Goal: Task Accomplishment & Management: Complete application form

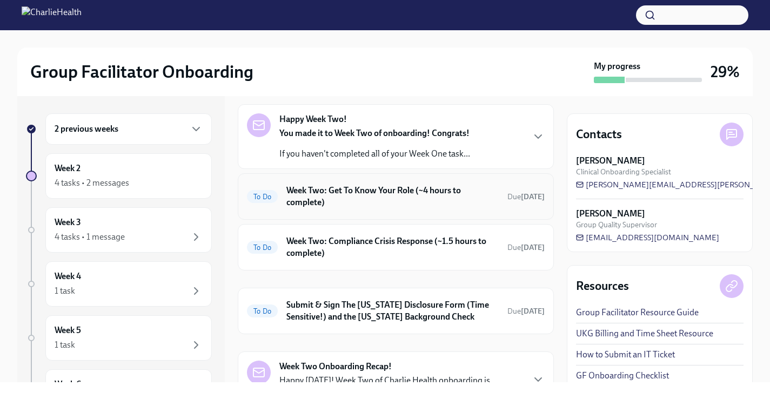
scroll to position [42, 0]
click at [463, 239] on h6 "Week Two: Compliance Crisis Response (~1.5 hours to complete)" at bounding box center [392, 247] width 212 height 24
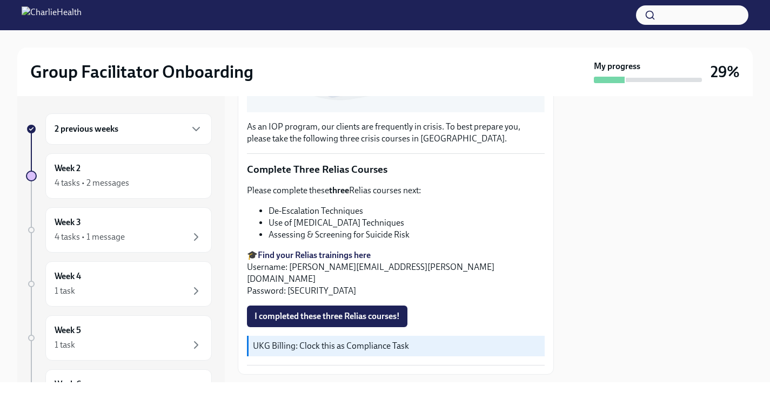
scroll to position [326, 0]
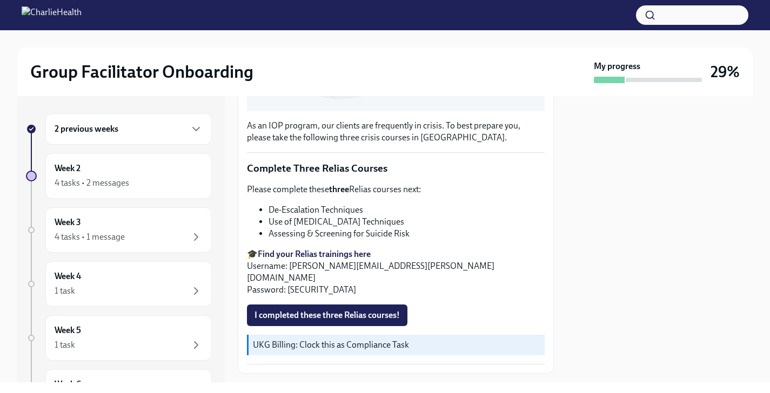
click at [356, 253] on strong "Find your Relias trainings here" at bounding box center [314, 254] width 113 height 10
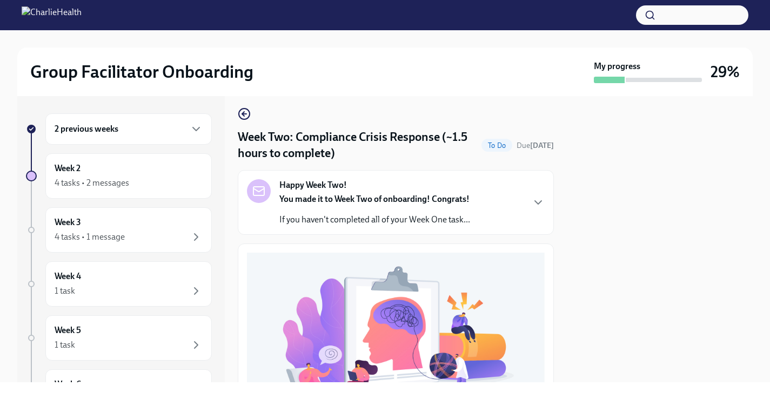
scroll to position [0, 0]
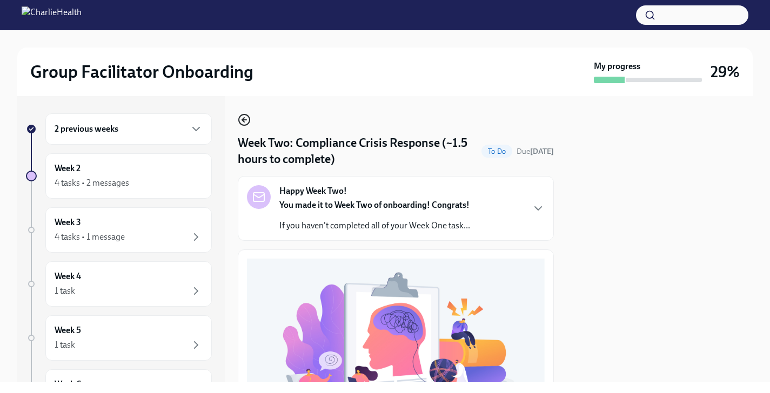
click at [243, 122] on icon "button" at bounding box center [243, 120] width 2 height 4
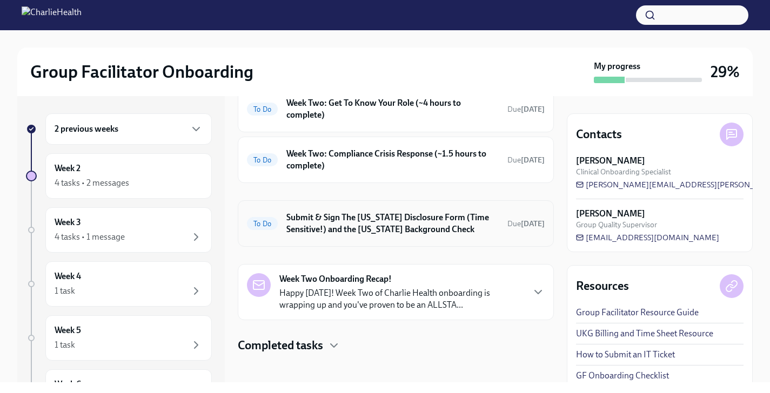
scroll to position [135, 0]
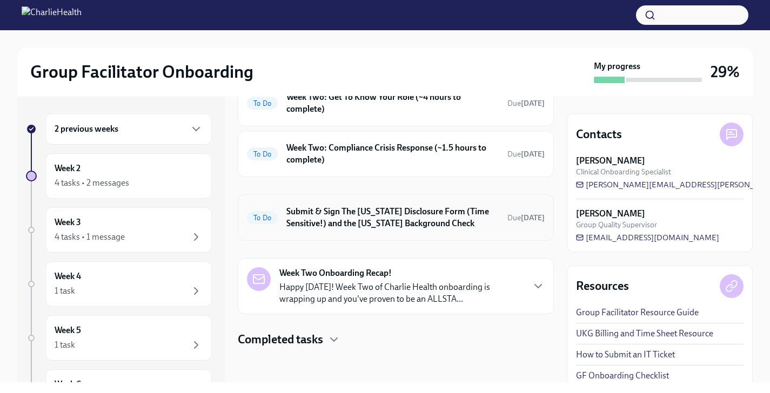
click at [402, 226] on h6 "Submit & Sign The Utah Disclosure Form (Time Sensitive!) and the Louisiana Back…" at bounding box center [392, 218] width 212 height 24
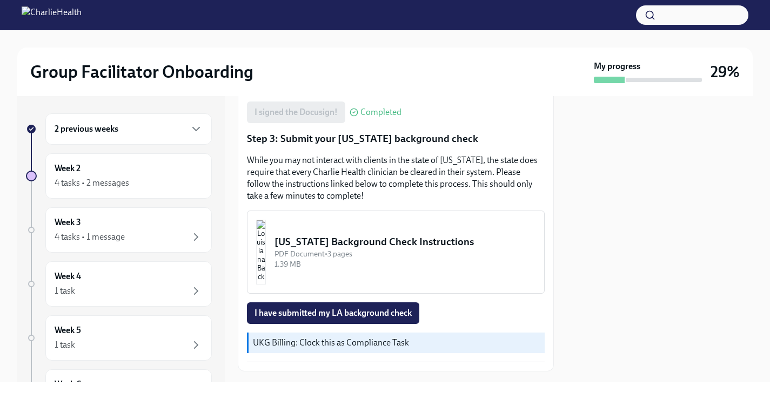
scroll to position [394, 0]
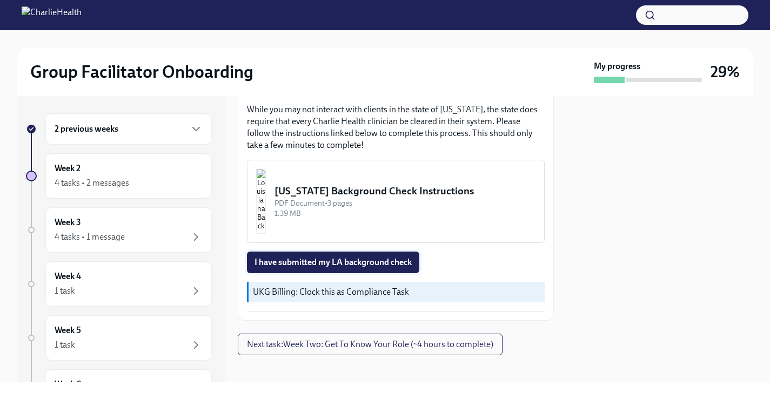
click at [381, 257] on span "I have submitted my LA background check" at bounding box center [332, 262] width 157 height 11
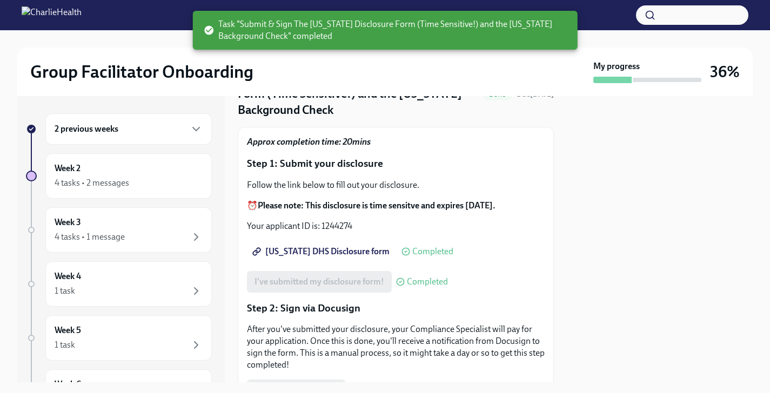
scroll to position [0, 0]
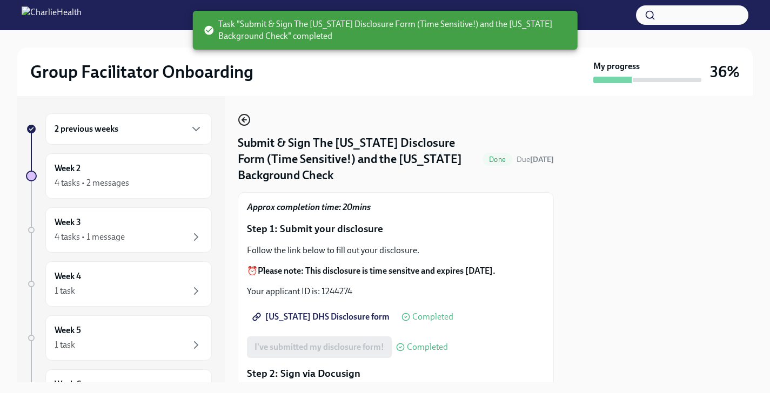
click at [244, 125] on circle "button" at bounding box center [244, 120] width 11 height 11
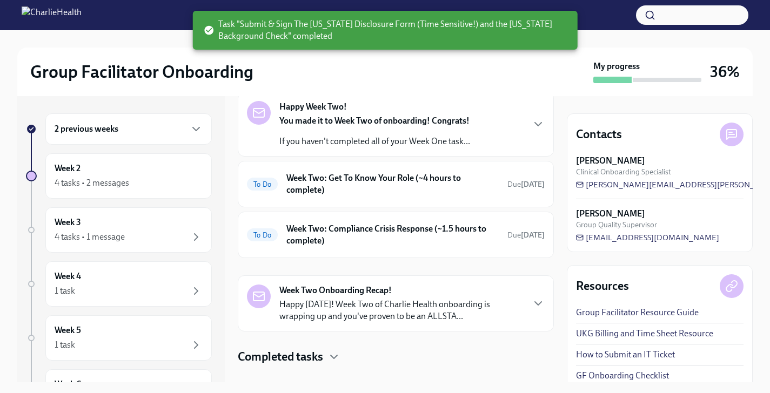
scroll to position [71, 0]
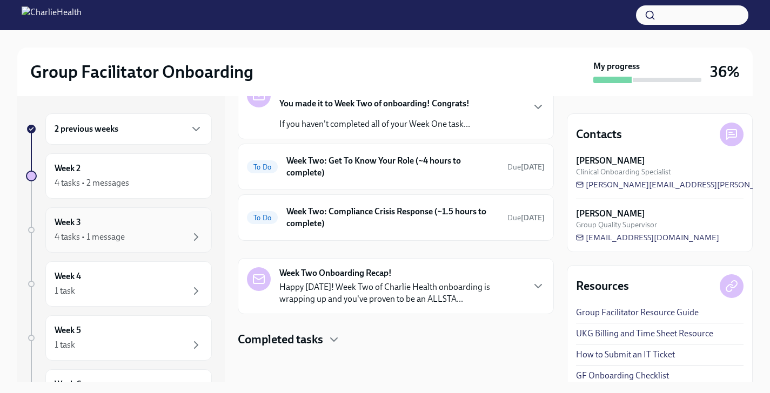
click at [186, 239] on div "4 tasks • 1 message" at bounding box center [129, 237] width 148 height 13
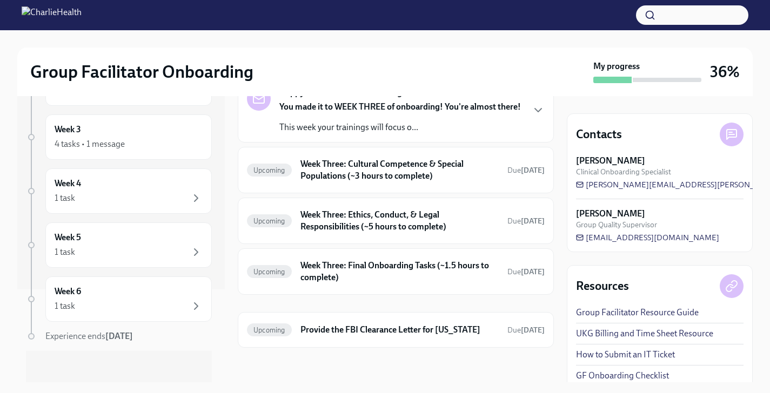
scroll to position [96, 0]
click at [178, 196] on div "1 task" at bounding box center [129, 195] width 148 height 13
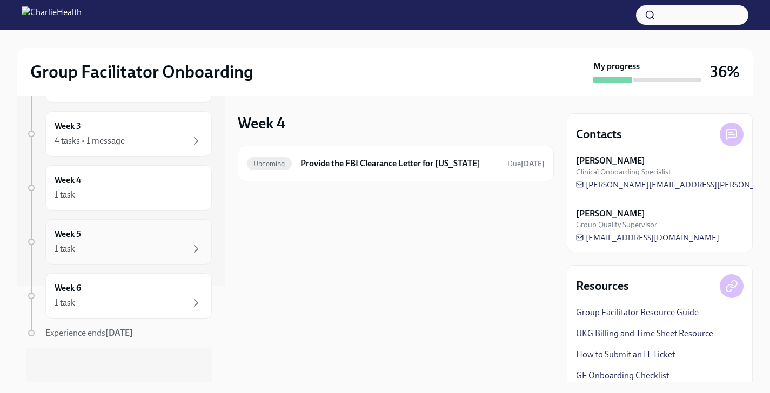
click at [162, 223] on div "Week 5 1 task" at bounding box center [128, 241] width 166 height 45
click at [163, 193] on div "1 task" at bounding box center [129, 195] width 148 height 13
click at [153, 246] on div "1 task" at bounding box center [129, 249] width 148 height 13
click at [169, 302] on div "1 task" at bounding box center [129, 303] width 148 height 13
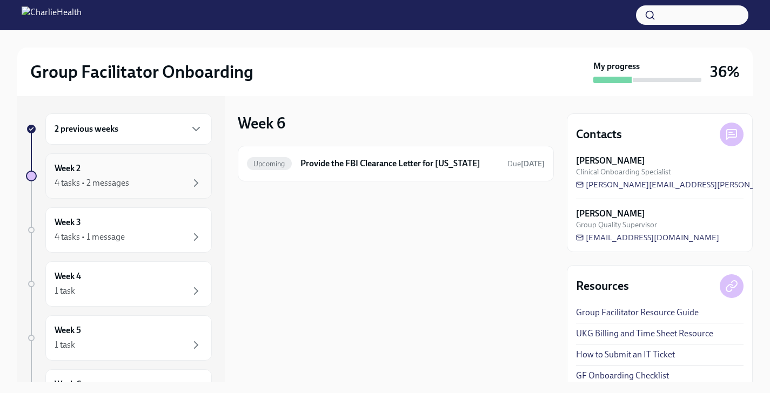
click at [186, 175] on div "Week 2 4 tasks • 2 messages" at bounding box center [129, 176] width 148 height 27
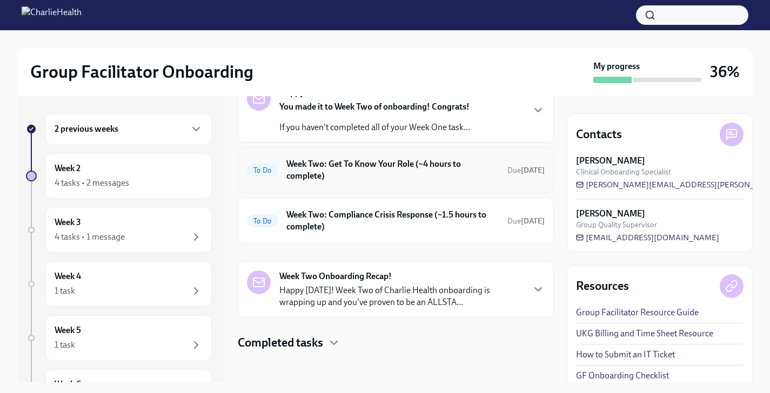
scroll to position [71, 0]
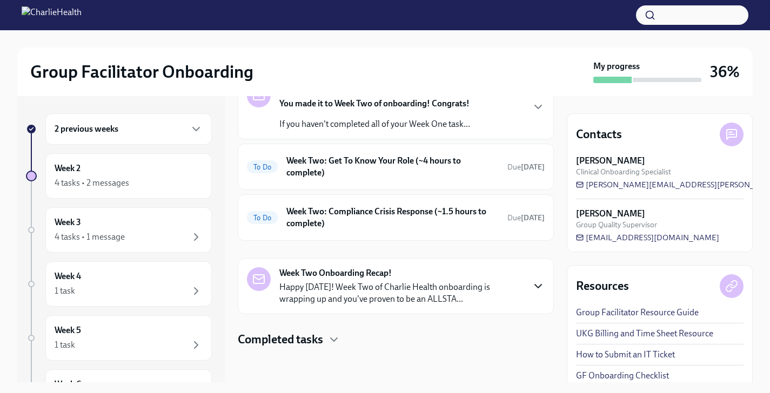
click at [535, 285] on icon "button" at bounding box center [538, 286] width 6 height 3
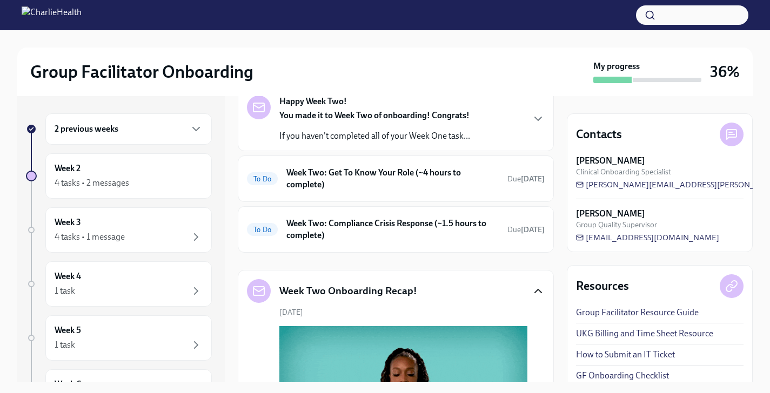
scroll to position [0, 0]
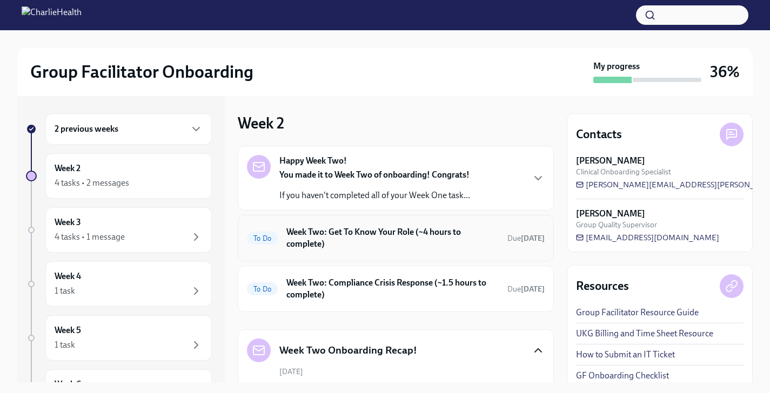
click at [411, 233] on h6 "Week Two: Get To Know Your Role (~4 hours to complete)" at bounding box center [392, 238] width 212 height 24
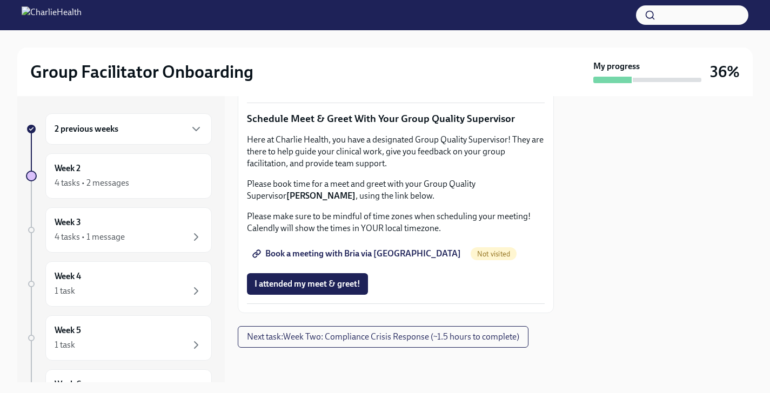
scroll to position [890, 0]
click at [353, 33] on link "Group Observation Instructions" at bounding box center [319, 23] width 145 height 22
click at [321, 58] on span "Complete this form to schedule your observations" at bounding box center [352, 53] width 197 height 11
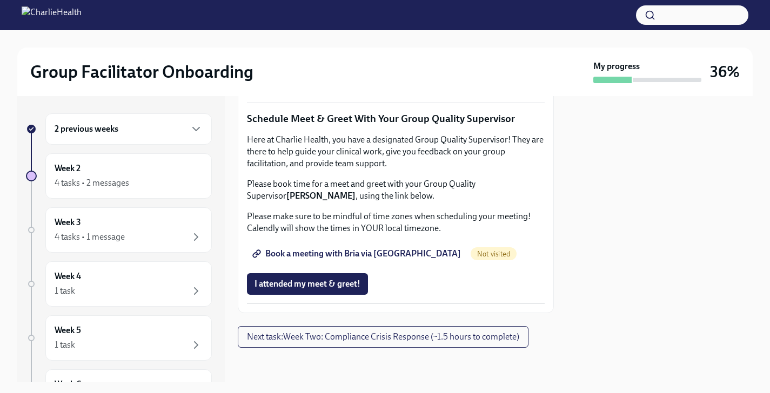
click at [440, 58] on span "Complete this form to schedule your observations" at bounding box center [352, 53] width 197 height 11
click at [378, 259] on span "Book a meeting with Bria via Calendly" at bounding box center [357, 254] width 206 height 11
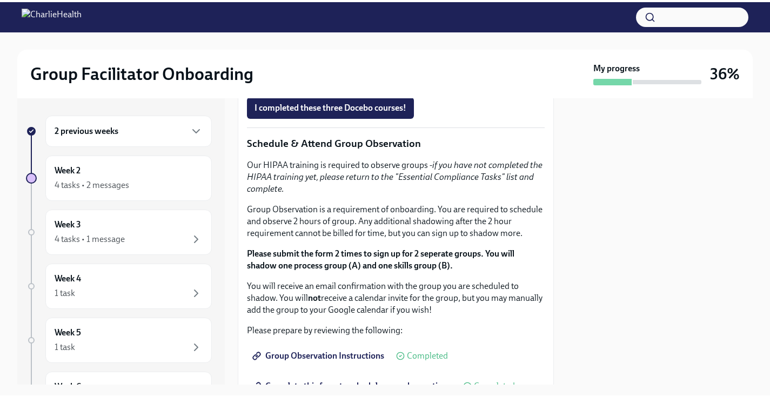
scroll to position [546, 0]
